Goal: Information Seeking & Learning: Learn about a topic

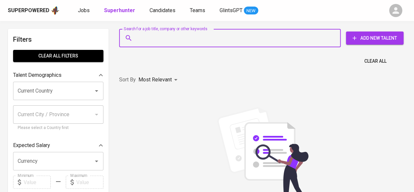
paste input "Panen Unduh Kencana"
click at [183, 40] on input "Search for a job title, company or other keywords" at bounding box center [231, 38] width 193 height 12
type input "Panen Unduh Kencana"
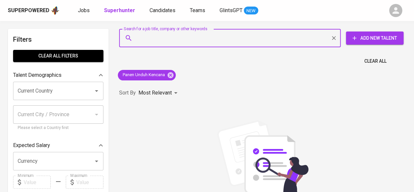
paste input "Planetmas Adidaya Group"
type input "Planetmas Adidaya Group"
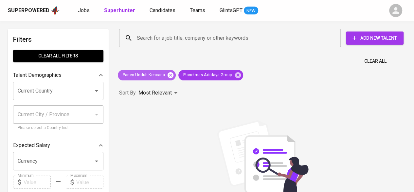
click at [171, 76] on icon at bounding box center [171, 75] width 6 height 6
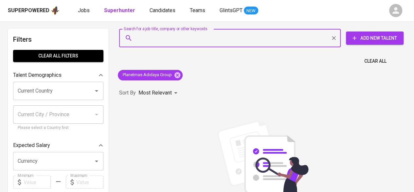
click at [236, 42] on input "Search for a job title, company or other keywords" at bounding box center [231, 38] width 193 height 12
